Goal: Task Accomplishment & Management: Use online tool/utility

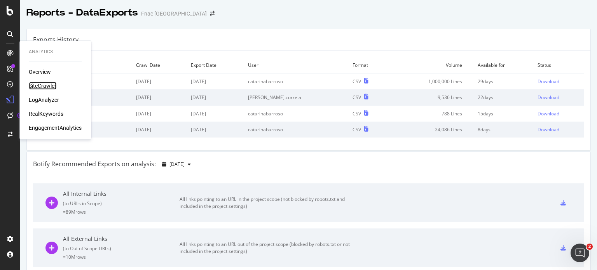
click at [53, 84] on div "SiteCrawler" at bounding box center [43, 86] width 28 height 8
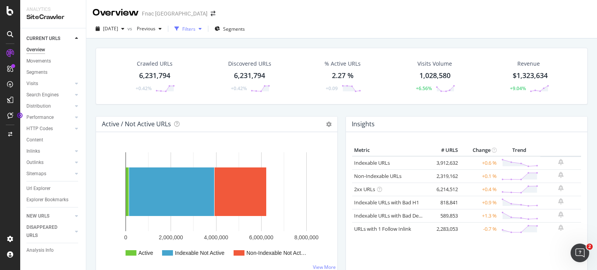
click at [205, 24] on div "Filters" at bounding box center [187, 29] width 33 height 12
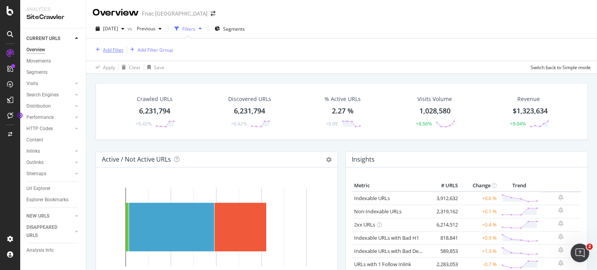
drag, startPoint x: 115, startPoint y: 49, endPoint x: 106, endPoint y: 48, distance: 9.0
click at [106, 48] on div "Add Filter" at bounding box center [113, 50] width 21 height 7
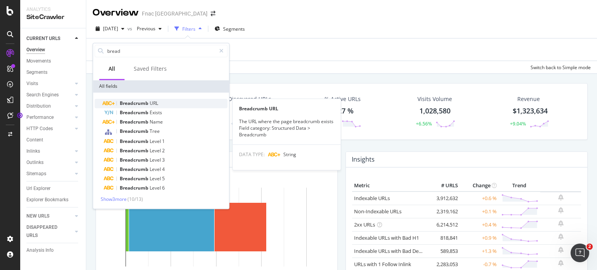
type input "bread"
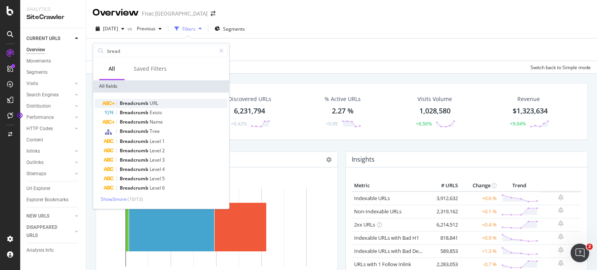
click at [152, 104] on span "URL" at bounding box center [154, 103] width 9 height 7
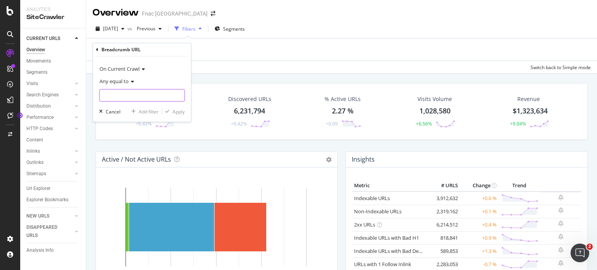
click at [128, 94] on input "text" at bounding box center [141, 95] width 85 height 12
paste input "[URL][DOMAIN_NAME]"
type input "Jogos-Nintendo-Switch"
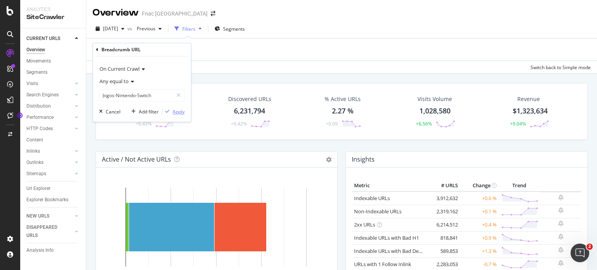
click at [174, 112] on div "Apply" at bounding box center [179, 111] width 12 height 7
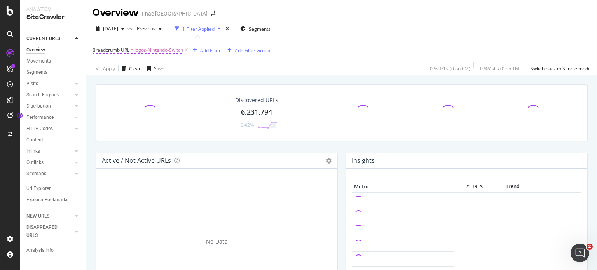
click at [118, 47] on span "Breadcrumb URL" at bounding box center [110, 50] width 37 height 7
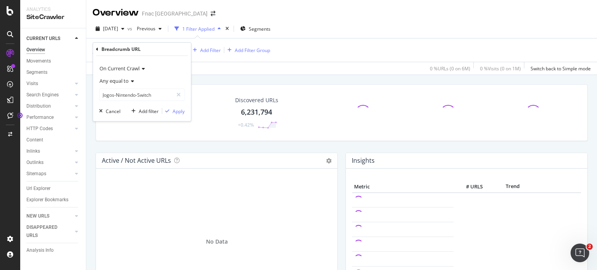
click at [98, 47] on div "Breadcrumb URL" at bounding box center [142, 49] width 92 height 13
click at [97, 47] on icon at bounding box center [97, 49] width 2 height 5
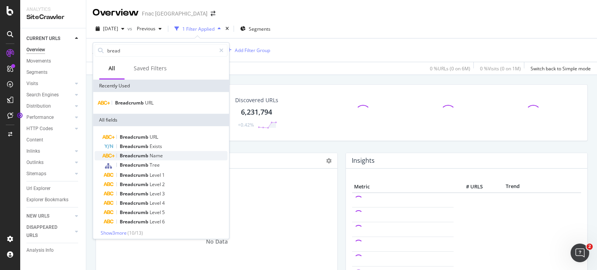
click at [169, 154] on div "Breadcrumb Name" at bounding box center [166, 155] width 124 height 9
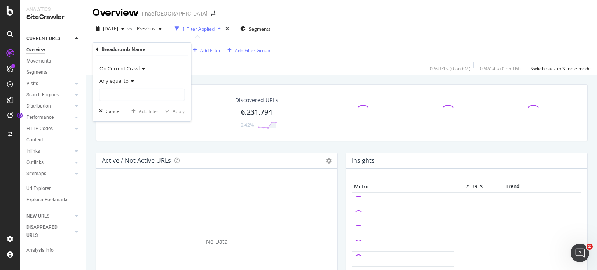
click at [123, 80] on span "Any equal to" at bounding box center [113, 80] width 29 height 7
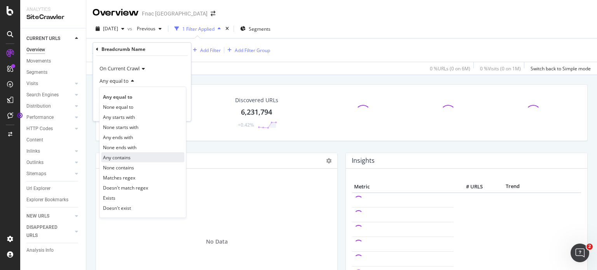
click at [130, 159] on span "Any contains" at bounding box center [117, 157] width 28 height 7
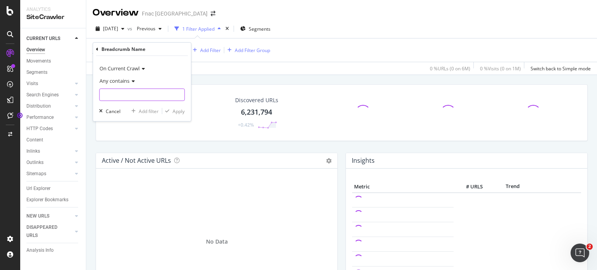
click at [122, 94] on input "text" at bounding box center [141, 95] width 85 height 12
paste input "[URL][DOMAIN_NAME]"
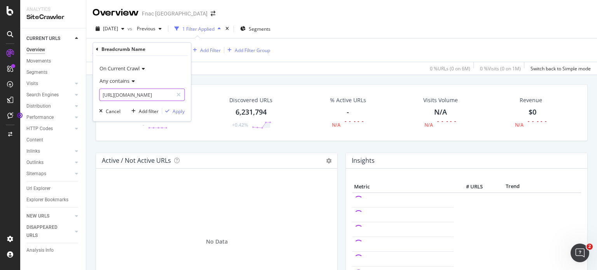
scroll to position [0, 44]
click at [121, 94] on input "[URL][DOMAIN_NAME]" at bounding box center [135, 95] width 73 height 12
type input "Jogos-Nintendo-Switch"
click at [174, 110] on div "Apply" at bounding box center [179, 111] width 12 height 7
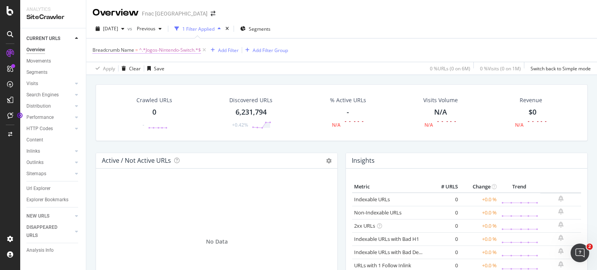
click at [121, 50] on span "Breadcrumb Name" at bounding box center [113, 50] width 42 height 7
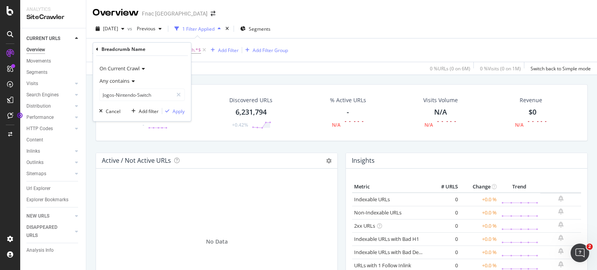
click at [97, 48] on icon at bounding box center [97, 49] width 2 height 5
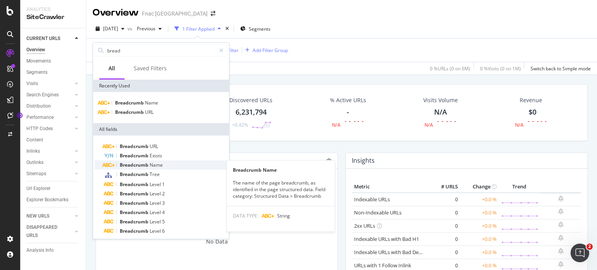
click at [149, 165] on span "Breadcrumb" at bounding box center [135, 165] width 30 height 7
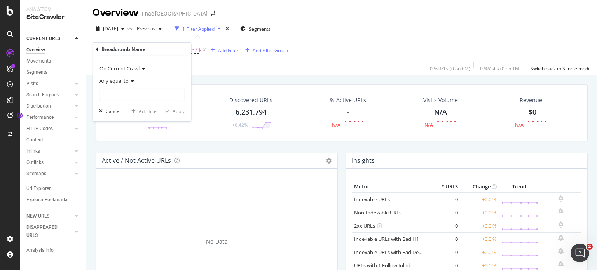
click at [121, 87] on div "Any equal to" at bounding box center [141, 88] width 85 height 26
click at [115, 94] on input "text" at bounding box center [141, 95] width 85 height 12
type input "Jogos Nintendo Switch"
click at [122, 82] on span "Any equal to" at bounding box center [113, 80] width 29 height 7
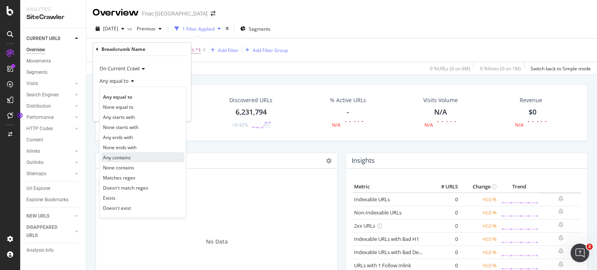
click at [135, 157] on div "Any contains" at bounding box center [142, 157] width 83 height 10
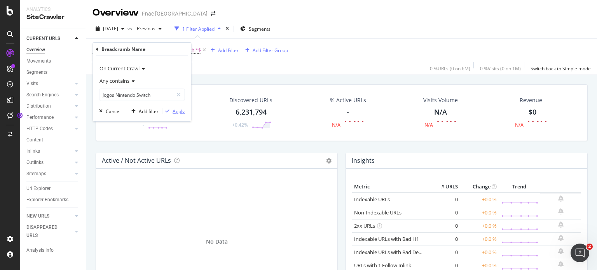
click at [172, 111] on div "button" at bounding box center [167, 111] width 10 height 5
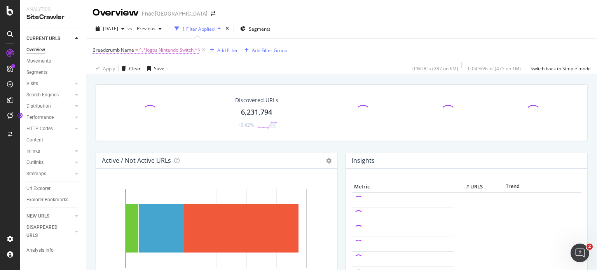
click at [159, 51] on span "^.*Jogos Nintendo Switch.*$" at bounding box center [169, 50] width 61 height 11
click at [324, 48] on div "Breadcrumb Name = ^.*Jogos Nintendo Switch.*$ Add Filter Add Filter Group" at bounding box center [341, 49] width 498 height 23
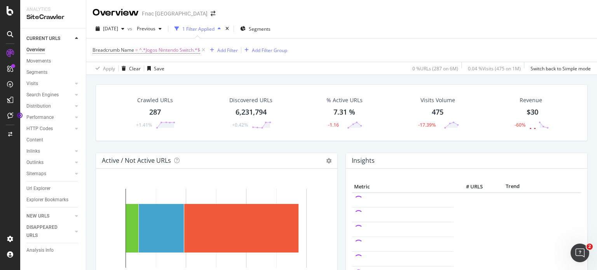
click at [596, 19] on div "Overview Fnac [GEOGRAPHIC_DATA] [DATE] vs Previous 1 Filter Applied Segments Br…" at bounding box center [341, 135] width 511 height 270
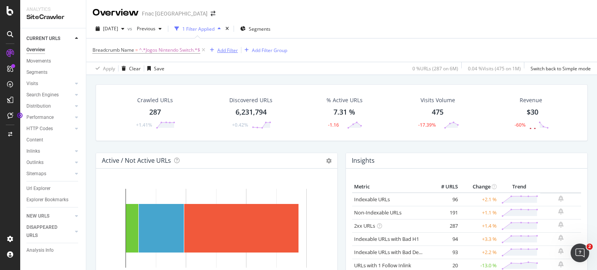
click at [227, 50] on div "Add Filter" at bounding box center [227, 50] width 21 height 7
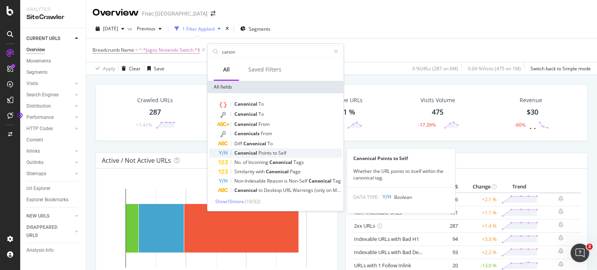
type input "canon"
click at [271, 153] on span "Points" at bounding box center [265, 153] width 14 height 7
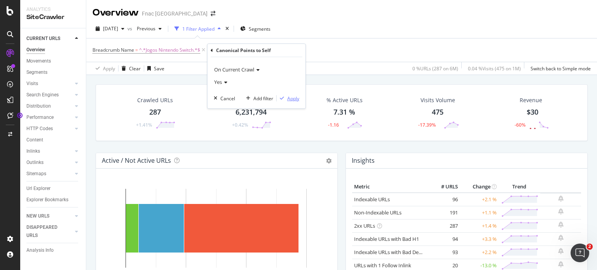
click at [285, 95] on div "Apply" at bounding box center [288, 98] width 23 height 7
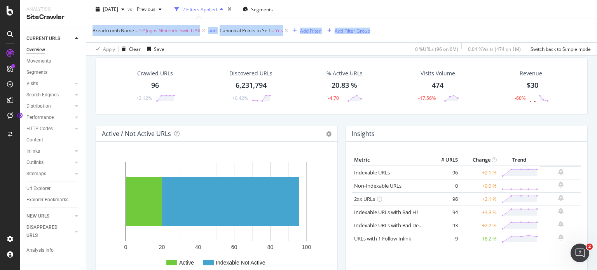
click at [596, 26] on div "Overview Fnac [GEOGRAPHIC_DATA] [DATE] vs Previous 2 Filters Applied Segments B…" at bounding box center [341, 135] width 511 height 270
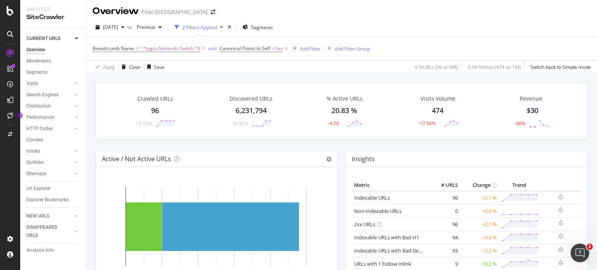
click at [156, 109] on div "96" at bounding box center [155, 111] width 8 height 10
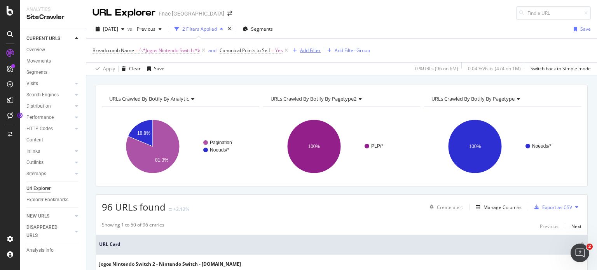
click at [315, 52] on div "Add Filter" at bounding box center [310, 50] width 21 height 7
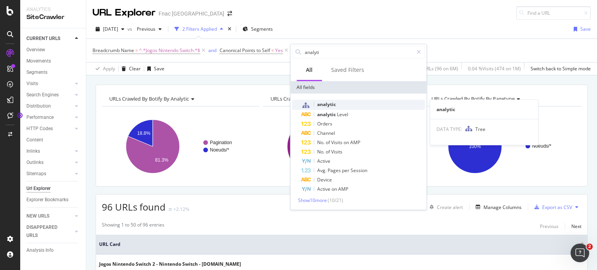
type input "analyti"
click at [333, 106] on span "analytic" at bounding box center [326, 104] width 19 height 7
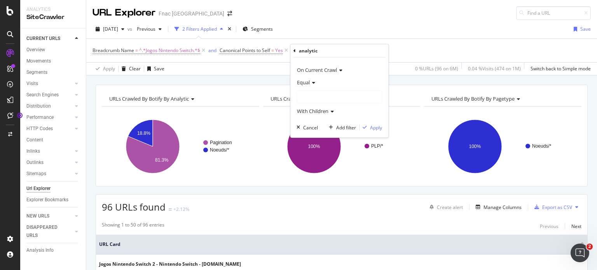
click at [314, 91] on div at bounding box center [339, 97] width 85 height 12
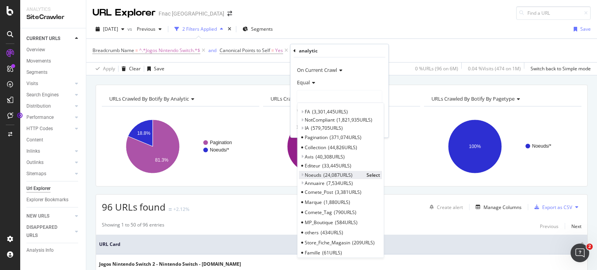
click at [333, 173] on span "24,087 URLS" at bounding box center [337, 175] width 29 height 7
click at [368, 177] on span "Select" at bounding box center [373, 175] width 14 height 7
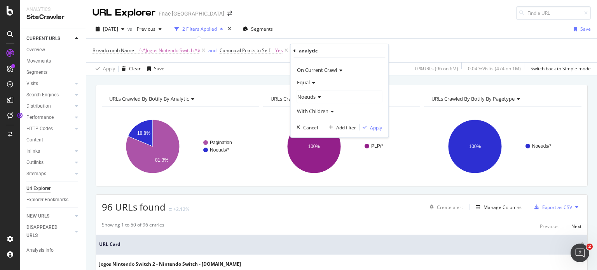
click at [375, 127] on div "Apply" at bounding box center [376, 127] width 12 height 7
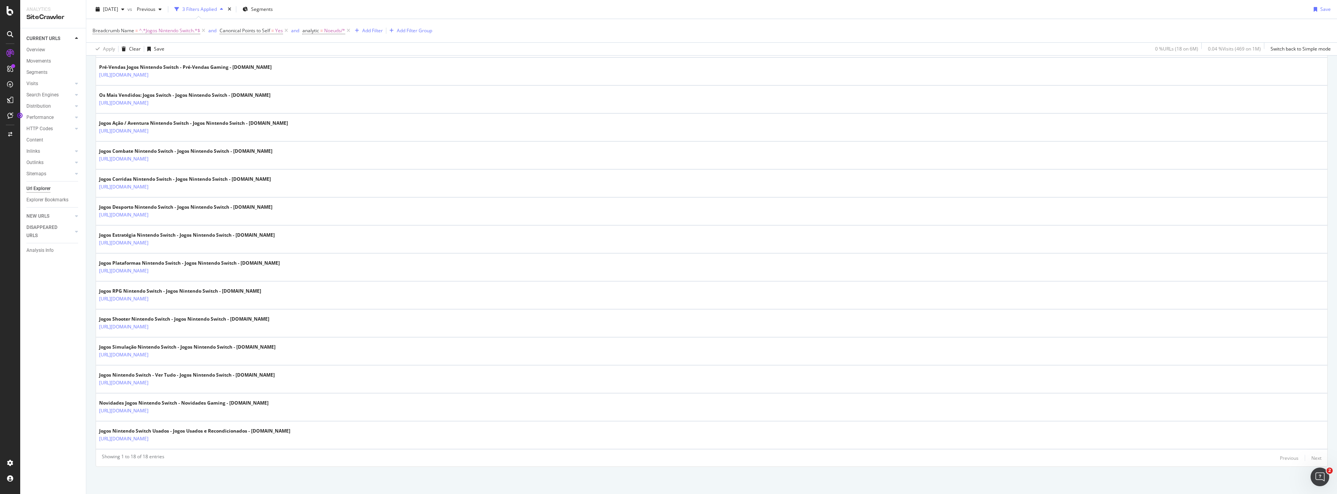
scroll to position [309, 0]
